Goal: Transaction & Acquisition: Book appointment/travel/reservation

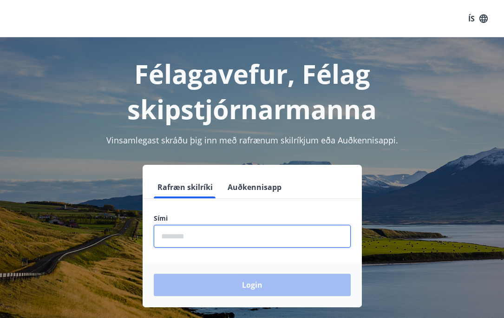
click at [177, 235] on input "phone" at bounding box center [252, 236] width 197 height 23
type input "********"
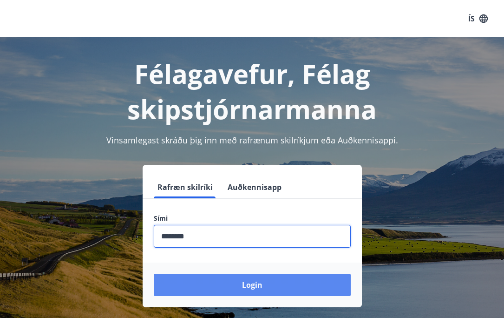
click at [249, 284] on button "Login" at bounding box center [252, 284] width 197 height 22
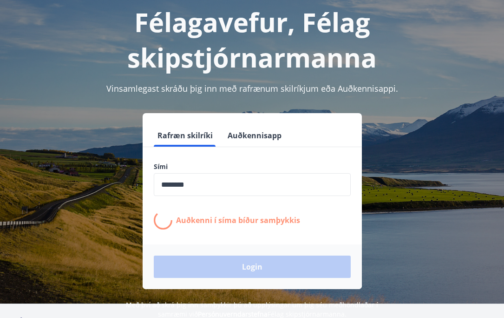
scroll to position [48, 0]
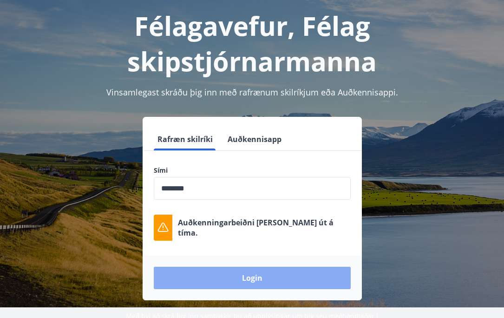
click at [252, 277] on button "Login" at bounding box center [252, 277] width 197 height 22
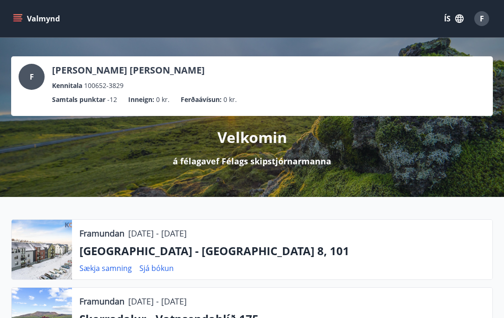
click at [20, 18] on icon "menu" at bounding box center [17, 18] width 9 height 9
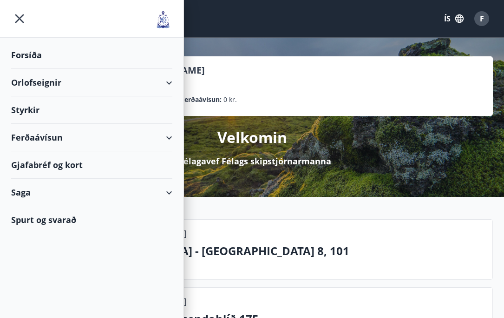
click at [170, 80] on div "Orlofseignir" at bounding box center [91, 82] width 161 height 27
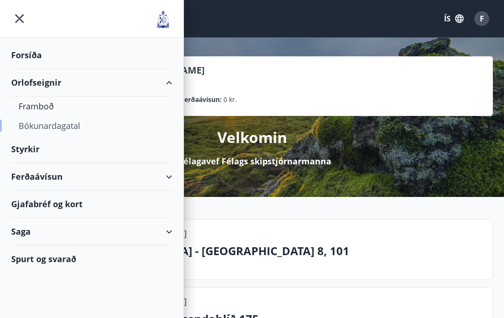
click at [54, 124] on div "Bókunardagatal" at bounding box center [92, 126] width 146 height 20
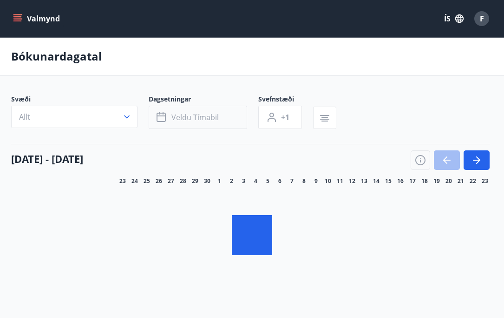
click at [162, 116] on button "Veldu tímabil" at bounding box center [198, 117] width 99 height 23
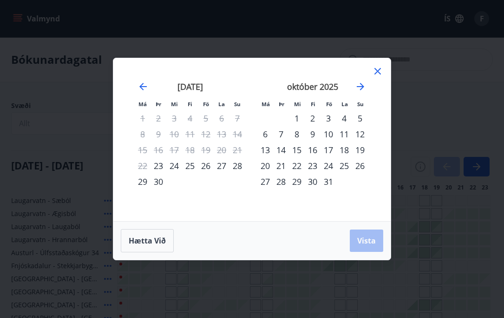
click at [175, 166] on div "24" at bounding box center [174, 166] width 16 height 16
click at [202, 164] on div "26" at bounding box center [206, 166] width 16 height 16
click at [374, 237] on span "Vista" at bounding box center [366, 240] width 19 height 10
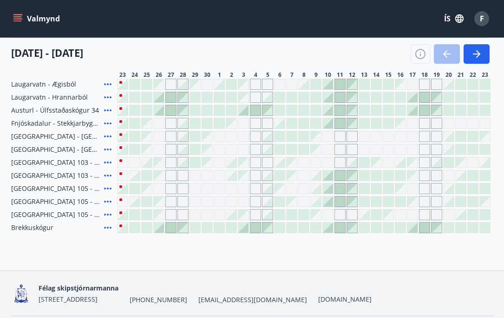
scroll to position [118, 0]
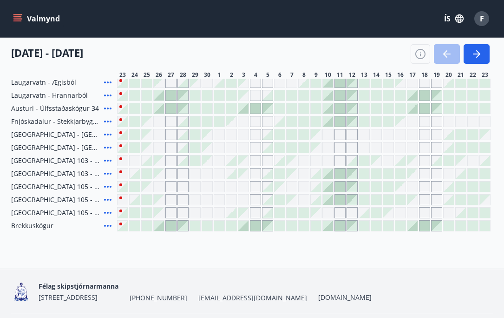
click at [126, 149] on div at bounding box center [123, 147] width 10 height 10
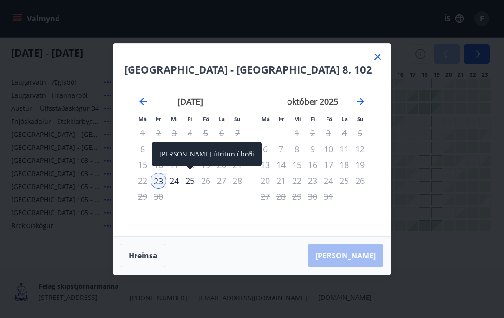
click at [191, 180] on div "25" at bounding box center [190, 180] width 16 height 16
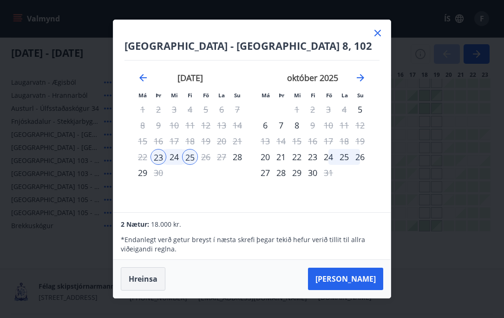
click at [144, 280] on button "Hreinsa" at bounding box center [143, 278] width 45 height 23
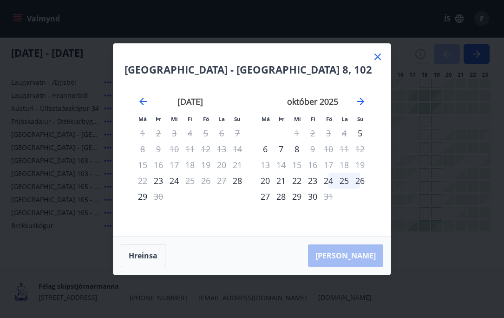
click at [173, 181] on div "24" at bounding box center [174, 180] width 16 height 16
click at [208, 179] on div "26" at bounding box center [206, 180] width 16 height 16
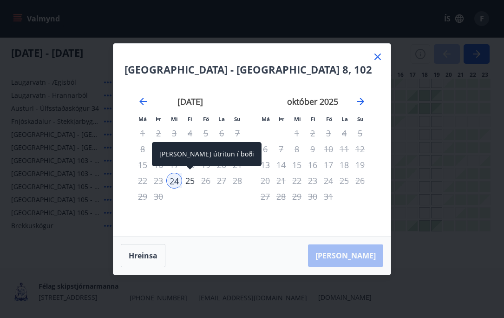
click at [192, 180] on div "25" at bounding box center [190, 180] width 16 height 16
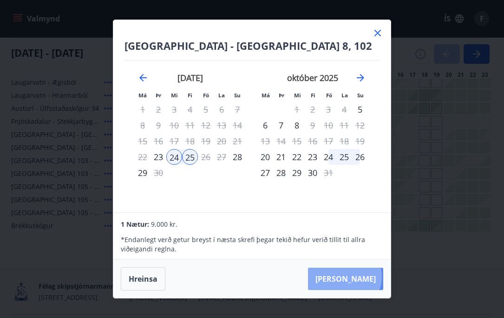
click at [373, 276] on button "[PERSON_NAME]" at bounding box center [345, 278] width 75 height 22
click at [381, 30] on icon at bounding box center [378, 33] width 7 height 7
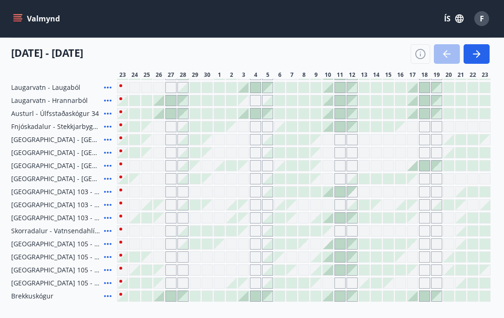
click at [481, 18] on span "F" at bounding box center [482, 18] width 4 height 10
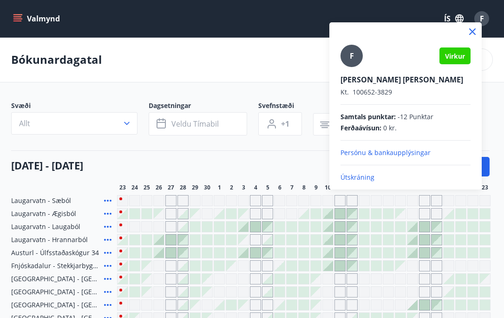
click at [351, 175] on p "Útskráning" at bounding box center [406, 176] width 130 height 9
